Goal: Task Accomplishment & Management: Use online tool/utility

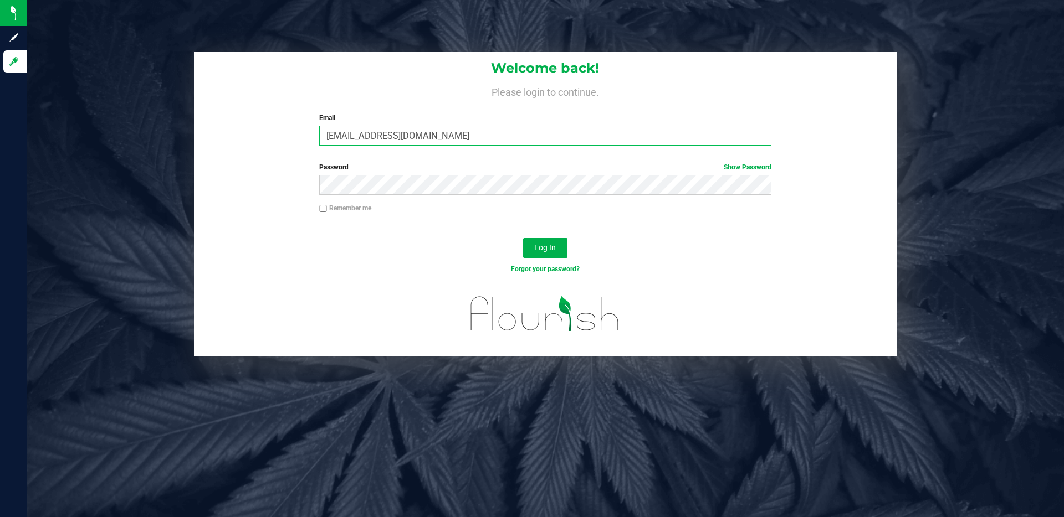
click at [397, 139] on input "[EMAIL_ADDRESS][DOMAIN_NAME]" at bounding box center [544, 136] width 451 height 20
type input "[PERSON_NAME][EMAIL_ADDRESS][DOMAIN_NAME]"
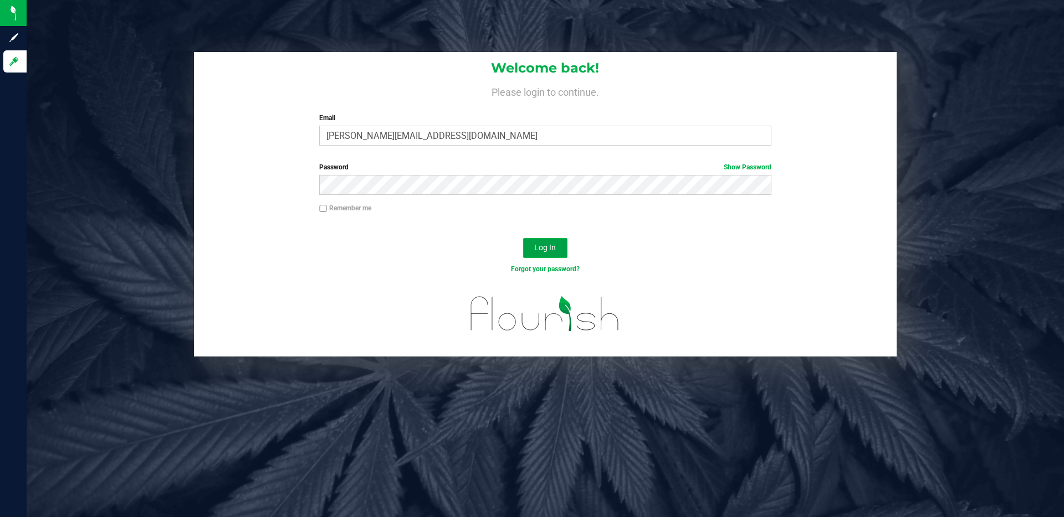
click at [542, 243] on button "Log In" at bounding box center [545, 248] width 44 height 20
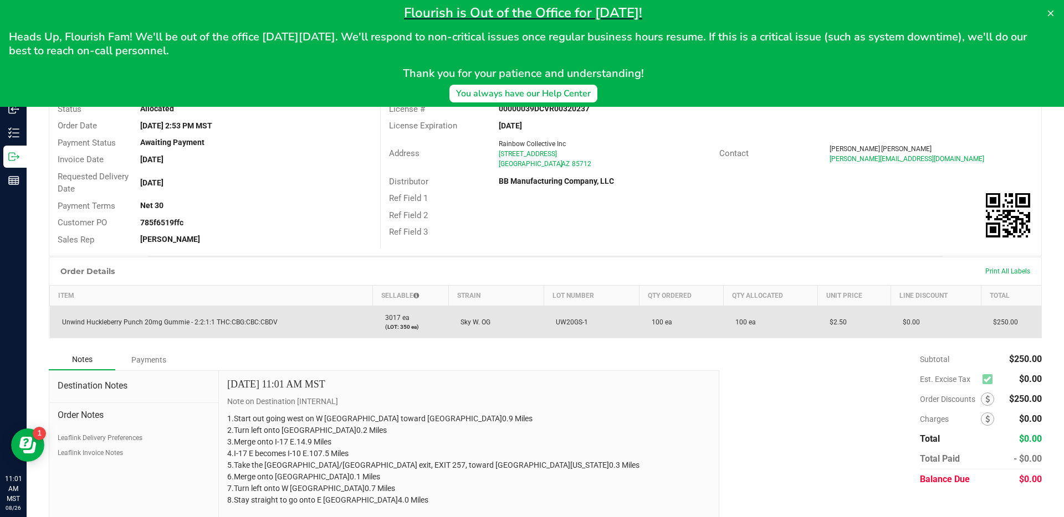
scroll to position [49, 0]
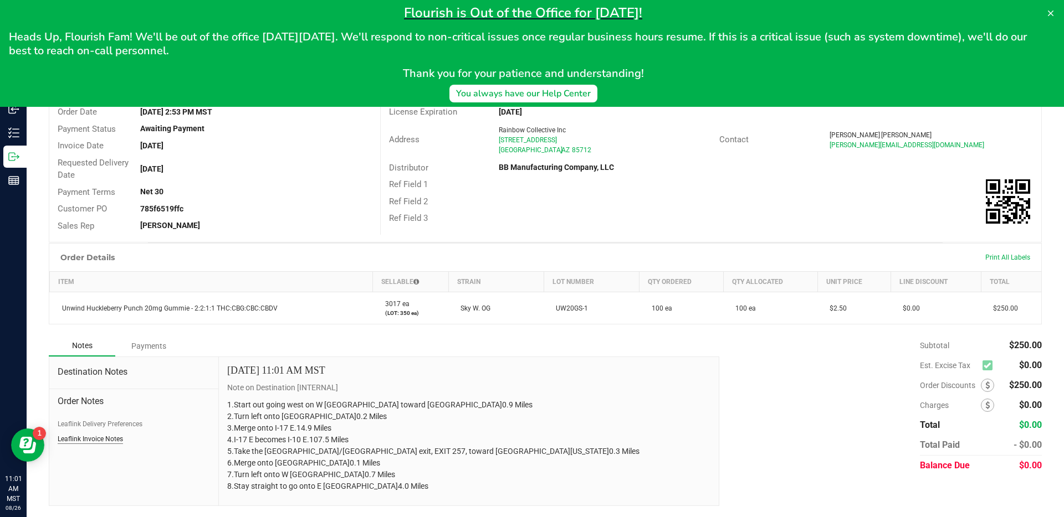
click at [97, 444] on button "Leaflink Invoice Notes" at bounding box center [90, 439] width 65 height 10
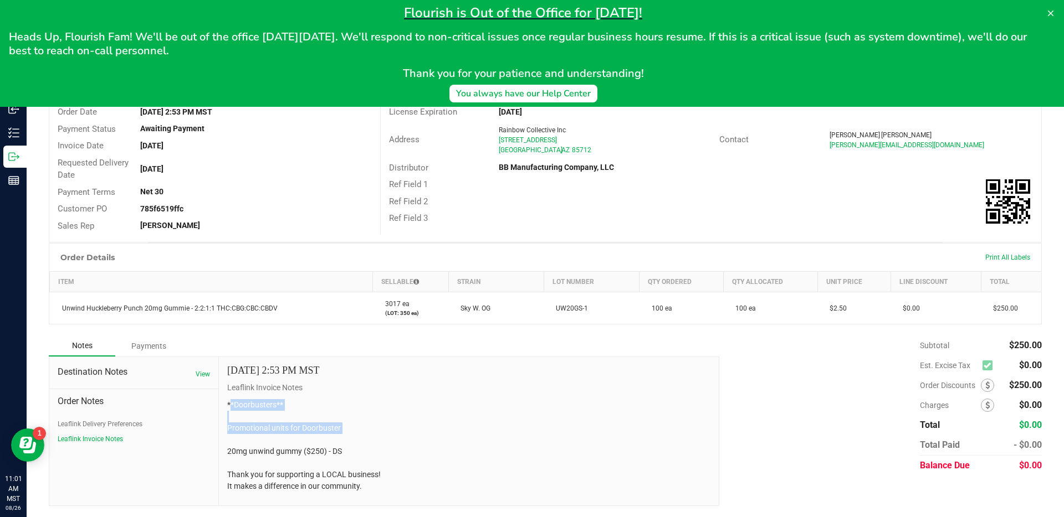
drag, startPoint x: 232, startPoint y: 401, endPoint x: 329, endPoint y: 441, distance: 104.8
click at [329, 441] on p "**Doorbusters** Promotional units for Doorbuster 20mg unwind gummy ($250) - DS …" at bounding box center [468, 445] width 483 height 93
